Goal: Communication & Community: Answer question/provide support

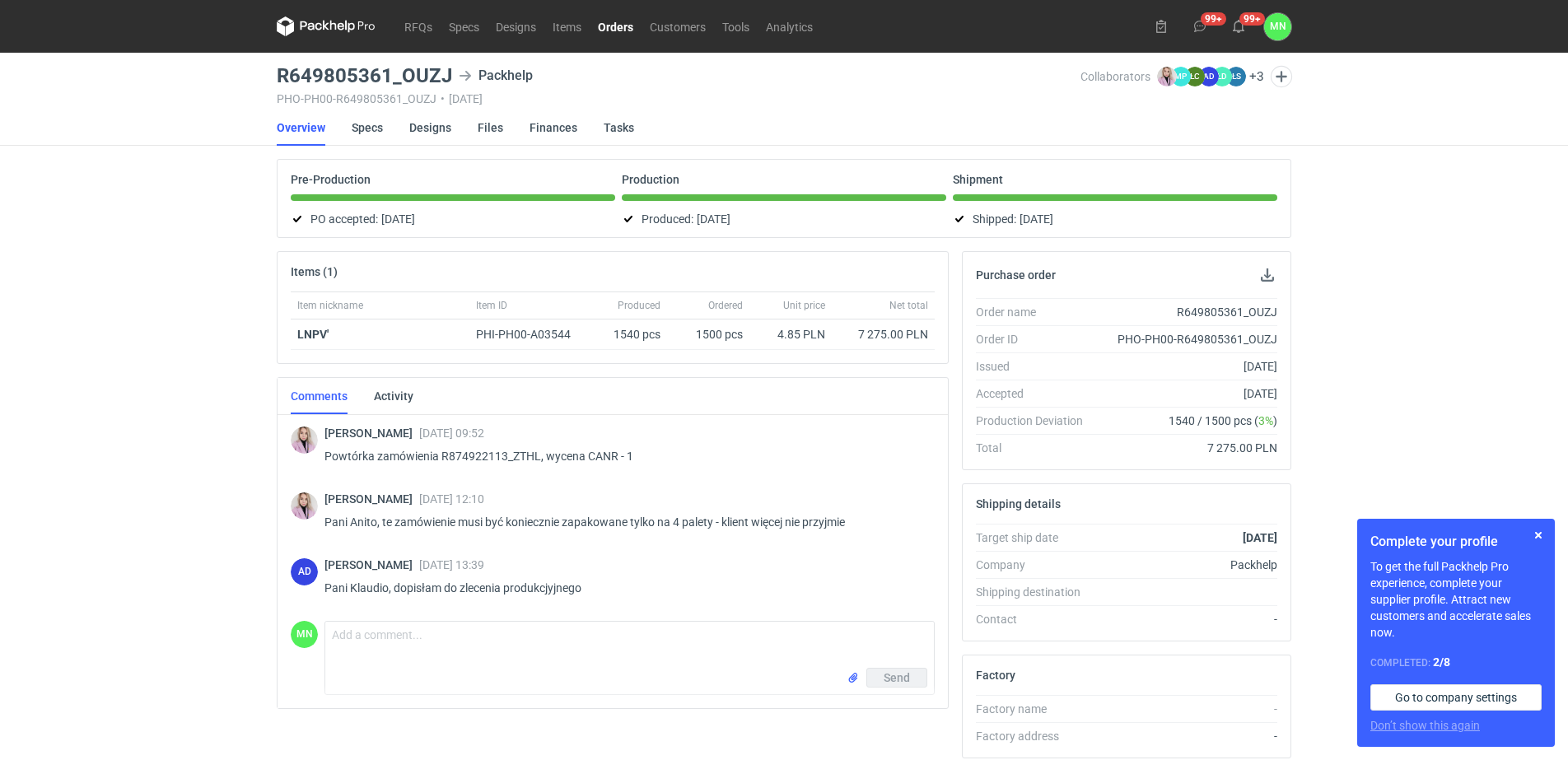
drag, startPoint x: 613, startPoint y: 21, endPoint x: 606, endPoint y: 50, distance: 29.8
click at [613, 21] on link "Orders" at bounding box center [616, 26] width 52 height 20
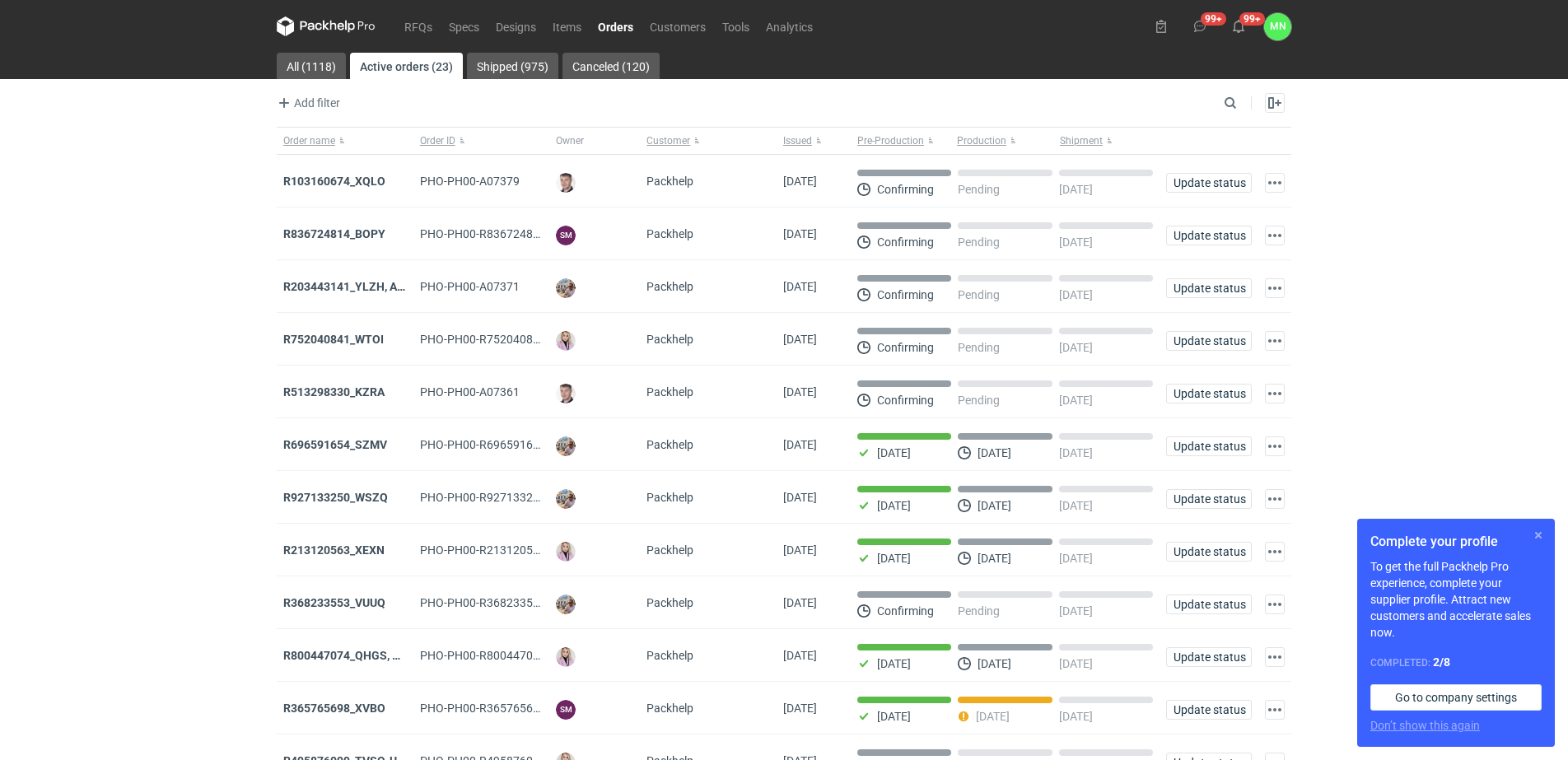
click at [1542, 537] on button "button" at bounding box center [1538, 536] width 20 height 20
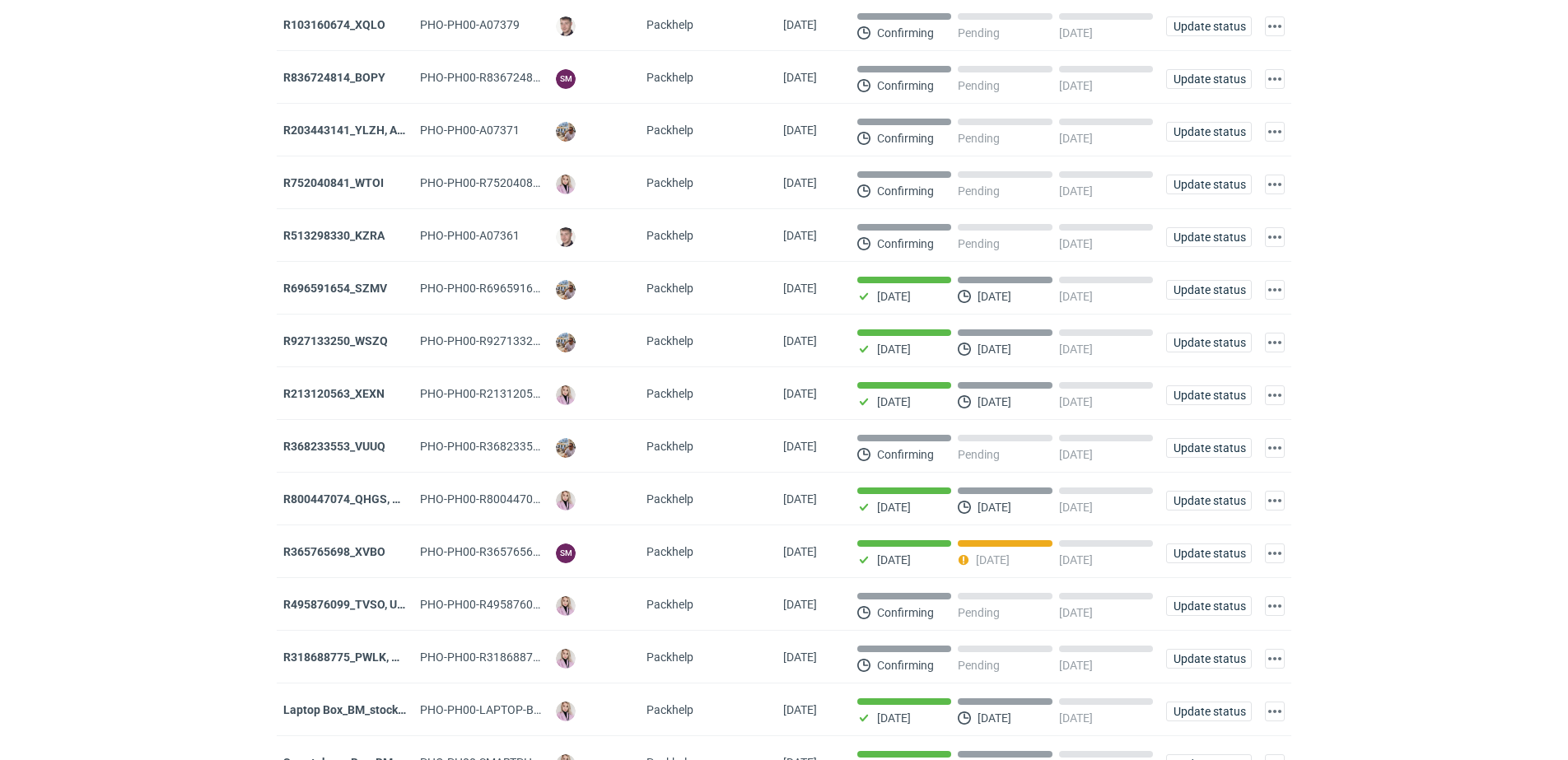
scroll to position [205, 0]
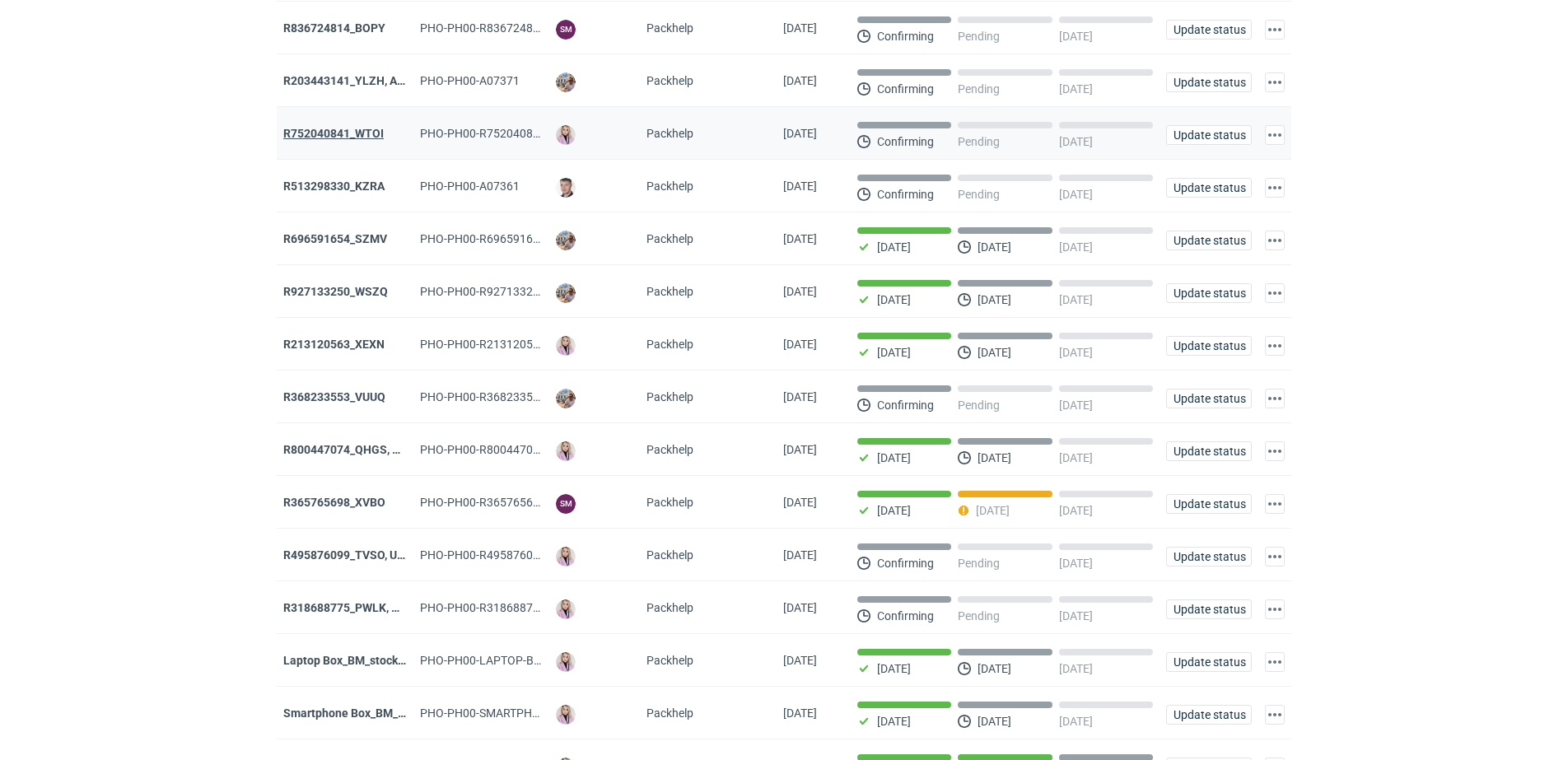
click at [356, 133] on strong "R752040841_WTOI" at bounding box center [334, 133] width 101 height 13
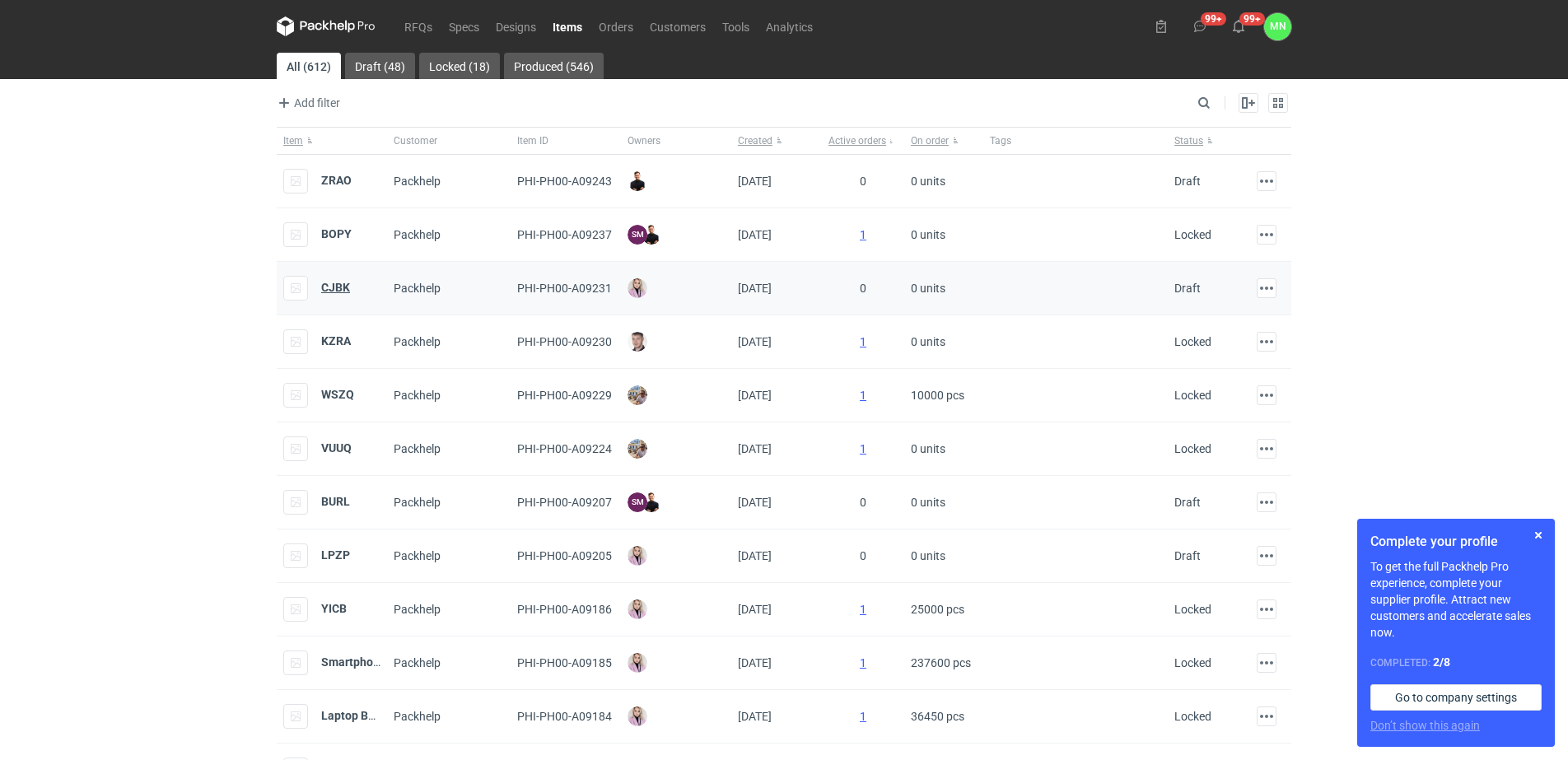
click at [342, 282] on strong "CJBK" at bounding box center [336, 287] width 29 height 13
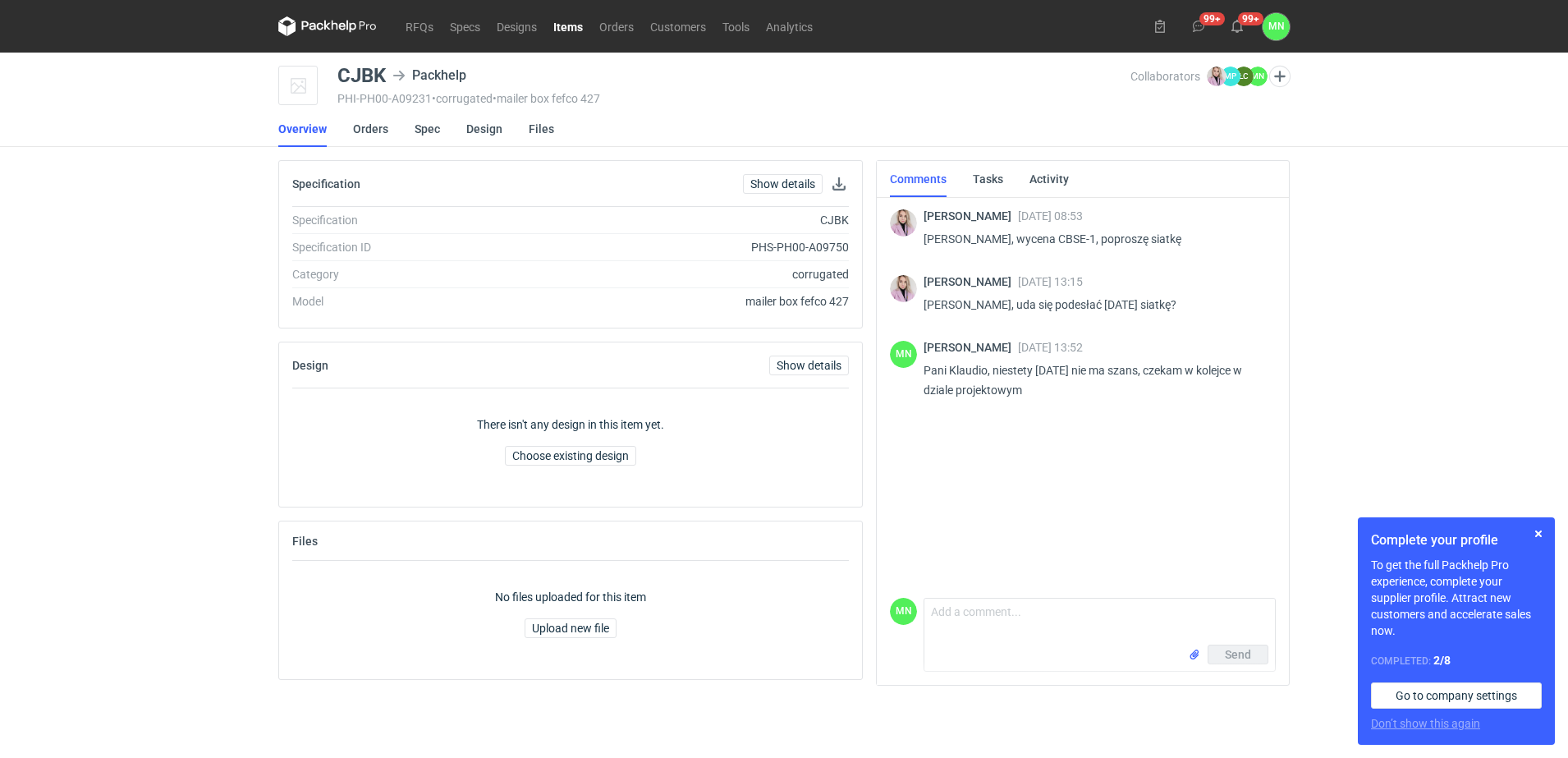
click at [360, 65] on div "CJBK" at bounding box center [361, 75] width 48 height 20
copy div "CJBK"
click at [997, 648] on div "Send" at bounding box center [1099, 657] width 351 height 26
click at [983, 625] on textarea "Comment message" at bounding box center [1099, 621] width 351 height 46
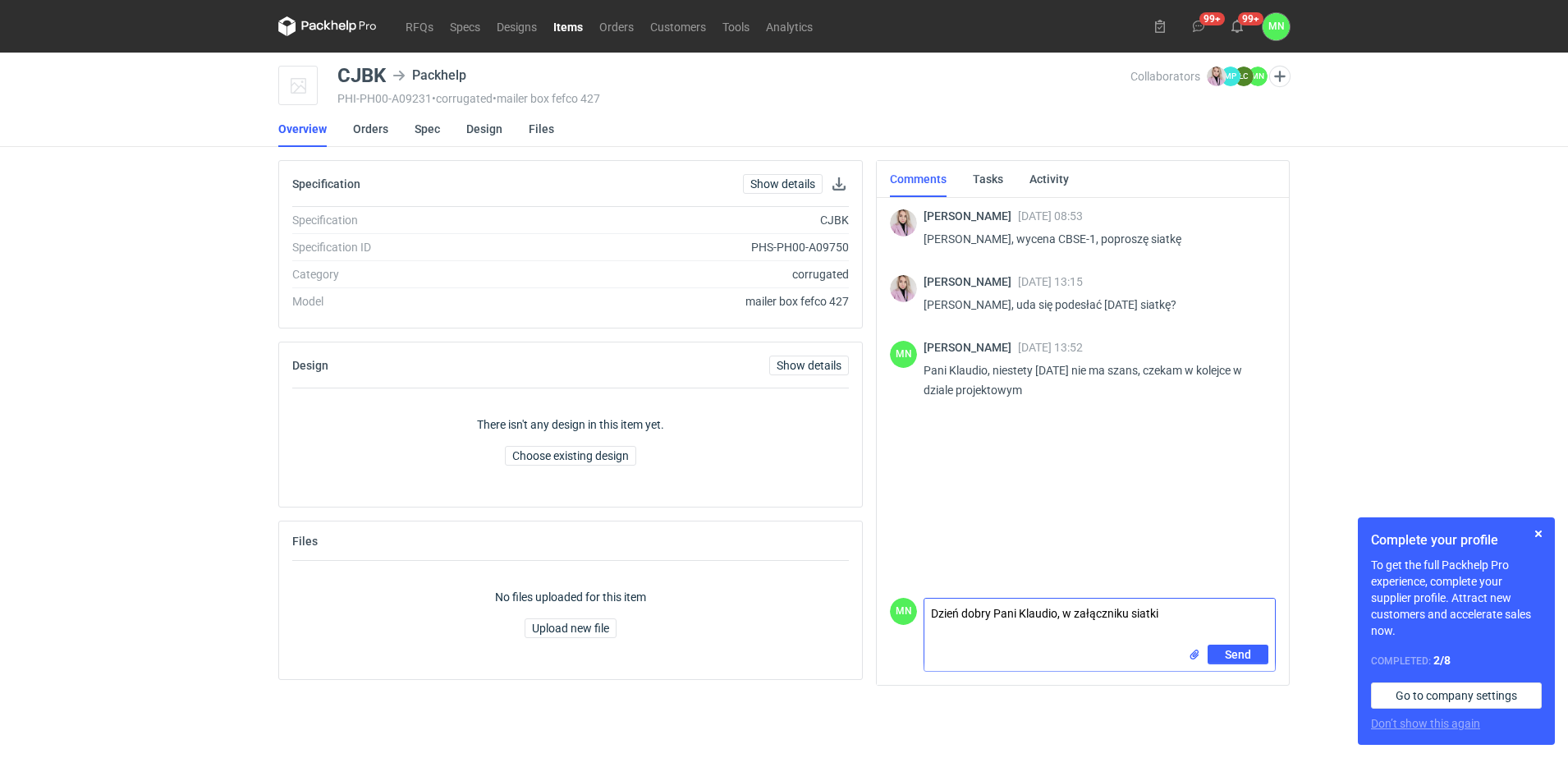
type textarea "Dzień dobry Pani Klaudio, w załączniku siatki"
click at [1197, 652] on input "file" at bounding box center [1194, 654] width 13 height 17
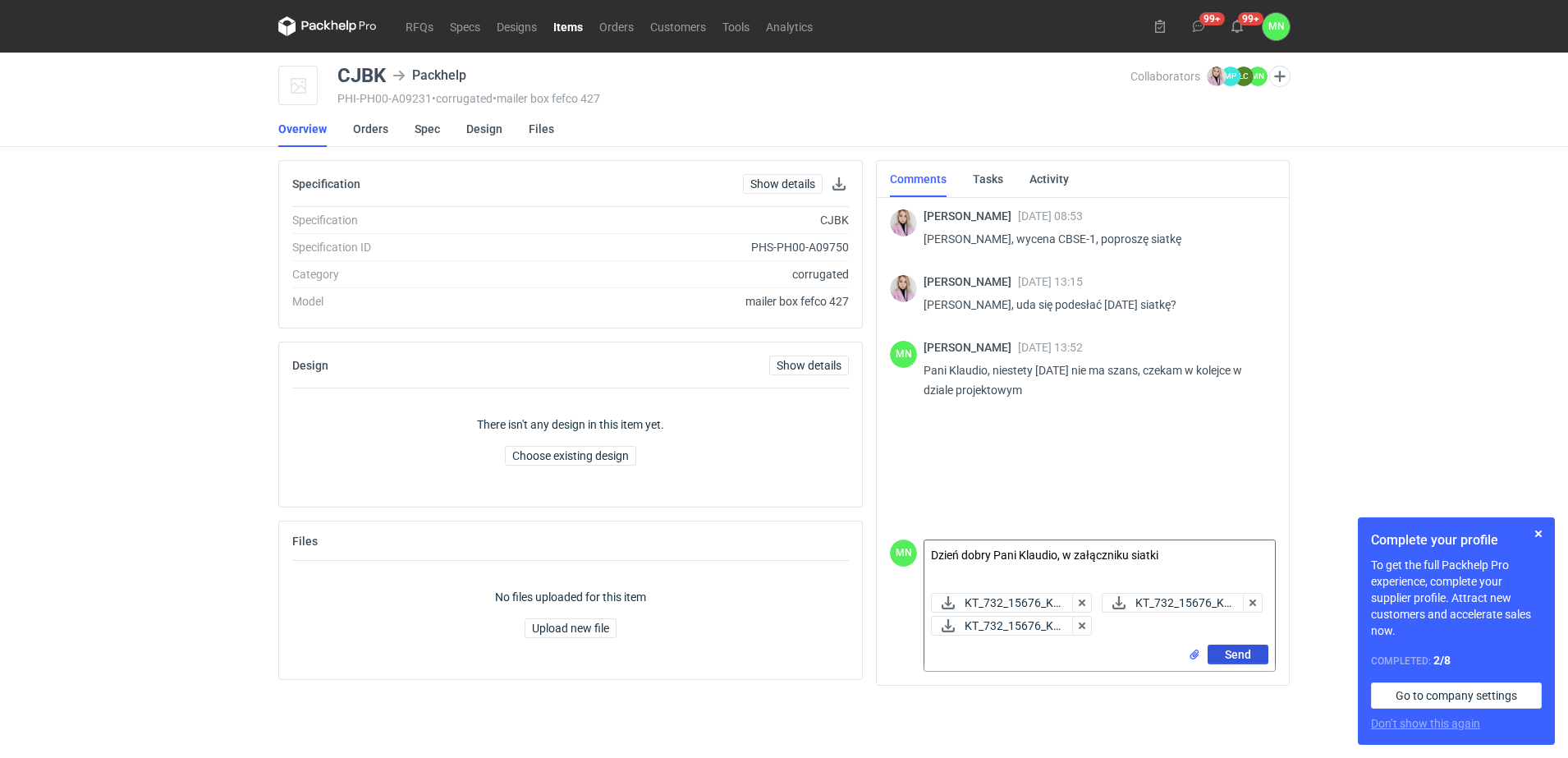
click at [1243, 649] on span "Send" at bounding box center [1237, 654] width 26 height 12
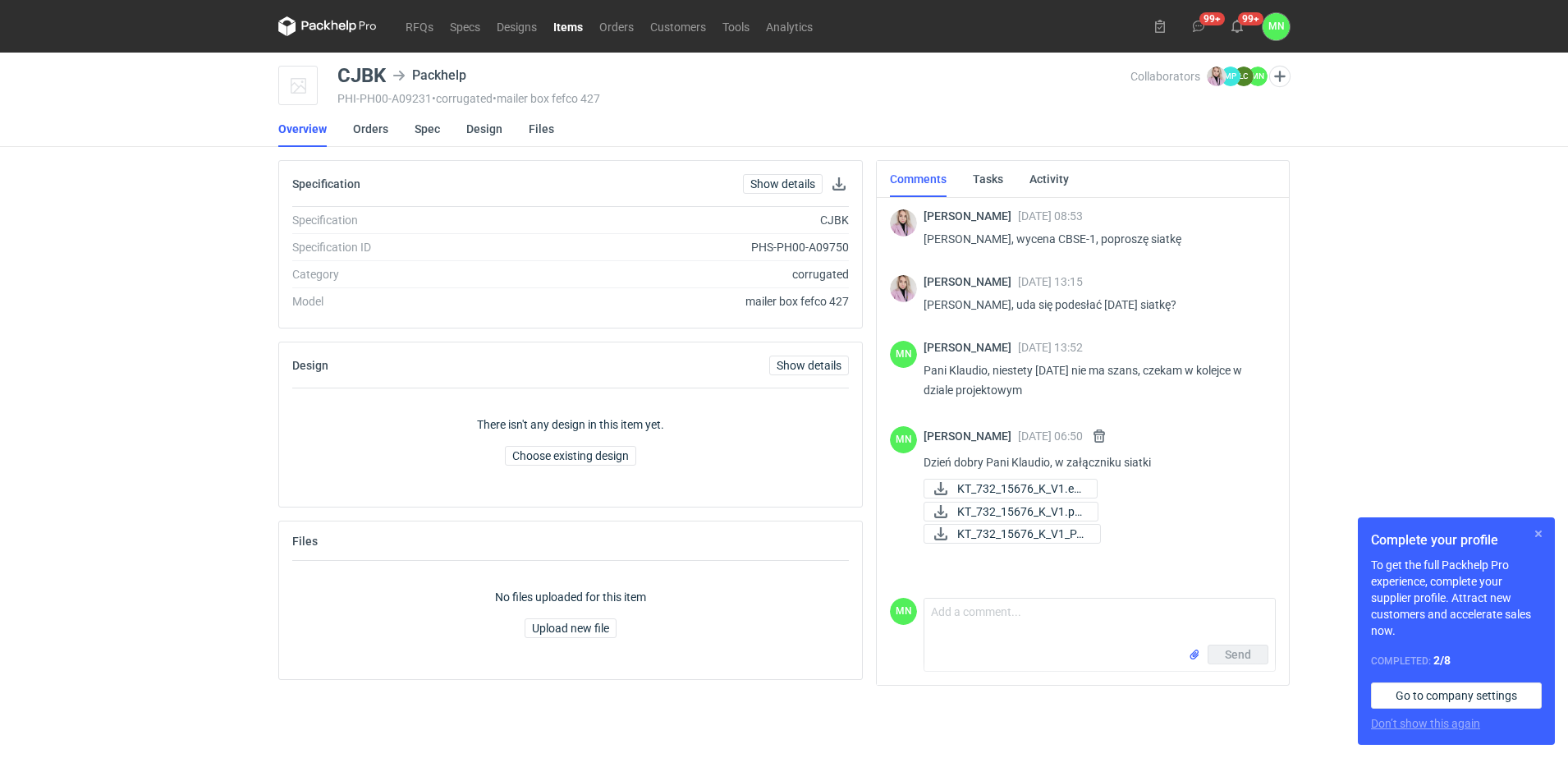
click at [1542, 536] on button "button" at bounding box center [1538, 534] width 20 height 20
